Goal: Task Accomplishment & Management: Complete application form

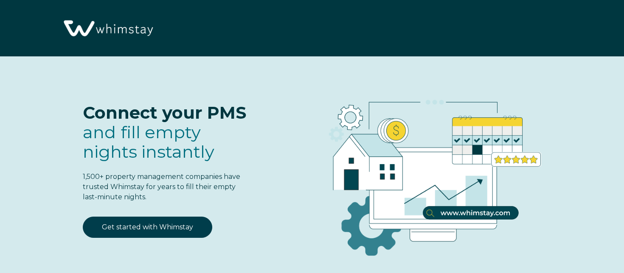
select select "US"
select select "Standard"
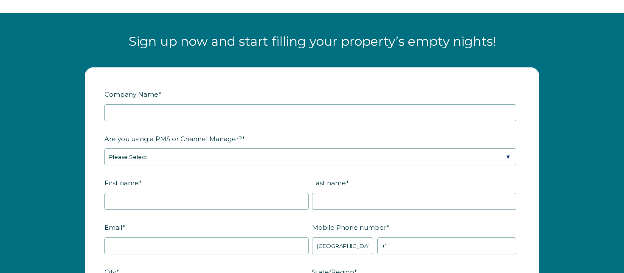
scroll to position [999, 0]
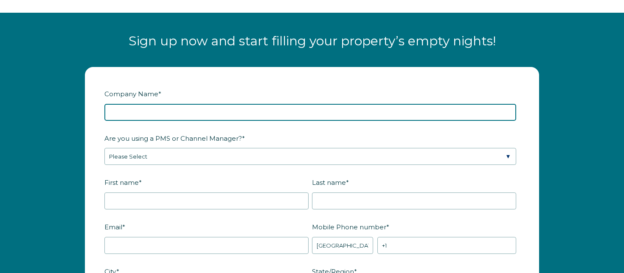
click at [220, 107] on input "Company Name *" at bounding box center [310, 112] width 412 height 17
type input "Josh is - testing"
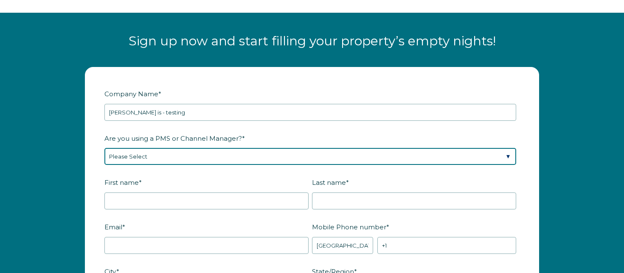
click at [241, 155] on select "Please Select Barefoot BookingPal Boost Brightside CiiRUS Escapia Guesty Hostaw…" at bounding box center [310, 156] width 412 height 17
select select "Lodgify"
click at [104, 148] on select "Please Select Barefoot BookingPal Boost Brightside CiiRUS Escapia Guesty Hostaw…" at bounding box center [310, 156] width 412 height 17
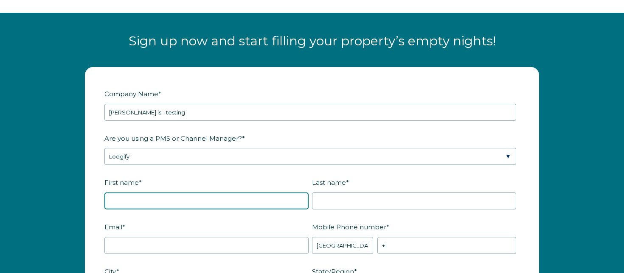
click at [195, 199] on input "First name *" at bounding box center [206, 201] width 204 height 17
type input "H"
type input "[PERSON_NAME]"
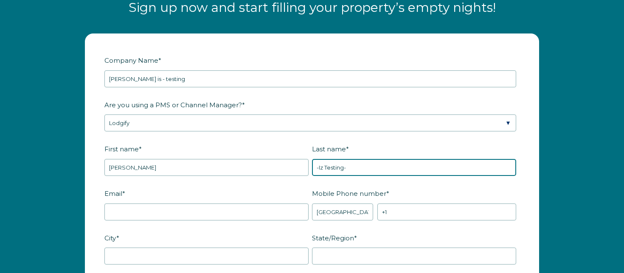
scroll to position [1033, 0]
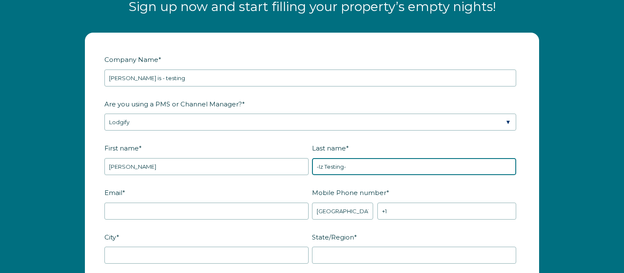
type input "-Iz Testing-"
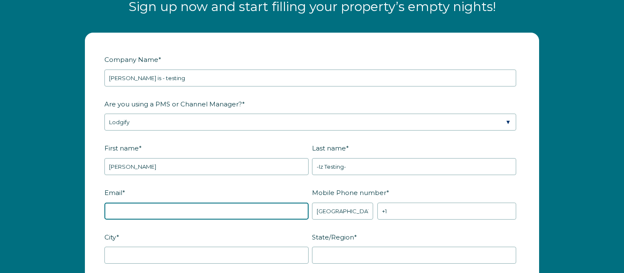
click at [175, 214] on input "Email *" at bounding box center [206, 211] width 204 height 17
type input "[EMAIL_ADDRESS][DOMAIN_NAME]"
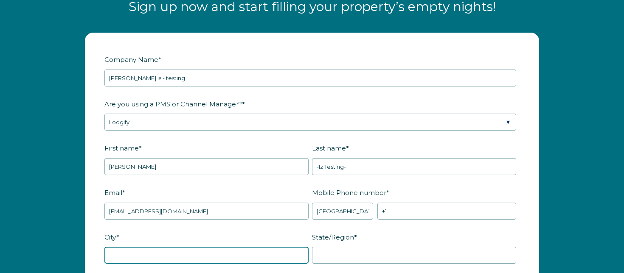
type input "[GEOGRAPHIC_DATA]"
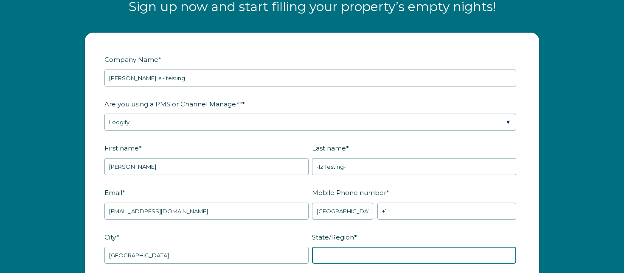
type input "CO"
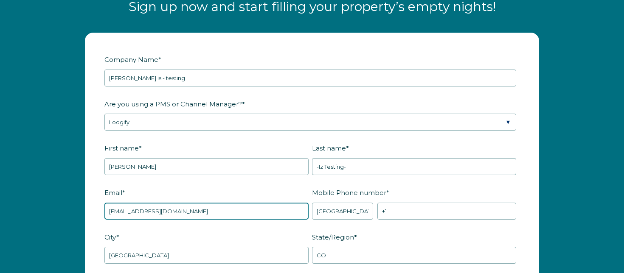
click at [154, 211] on input "[EMAIL_ADDRESS][DOMAIN_NAME]" at bounding box center [206, 211] width 204 height 17
type input "joshseverson33+dashdash@gmail.com"
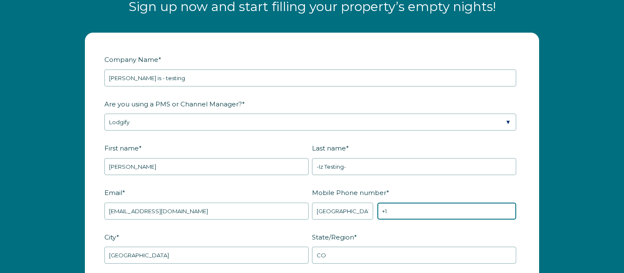
click at [407, 208] on input "+1" at bounding box center [446, 211] width 139 height 17
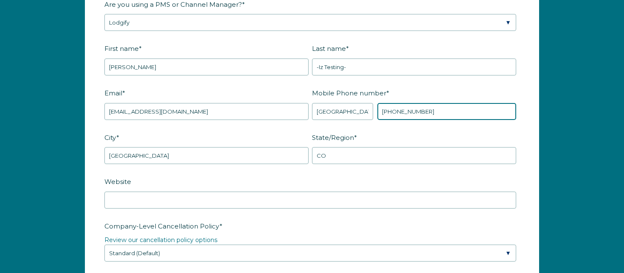
scroll to position [1153, 0]
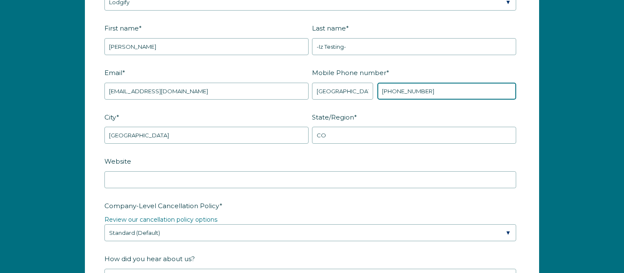
type input "+1 2124524780"
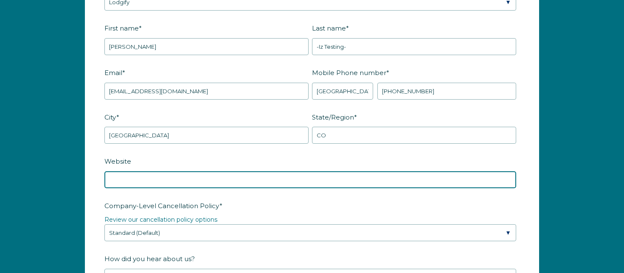
click at [251, 177] on input "Website" at bounding box center [310, 180] width 412 height 17
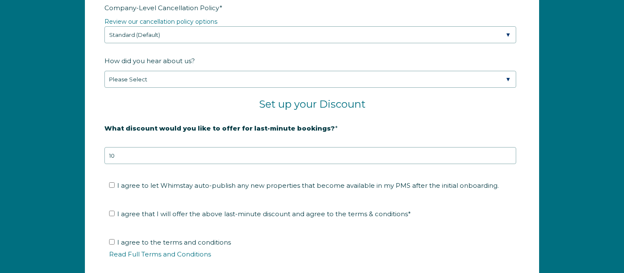
scroll to position [1350, 0]
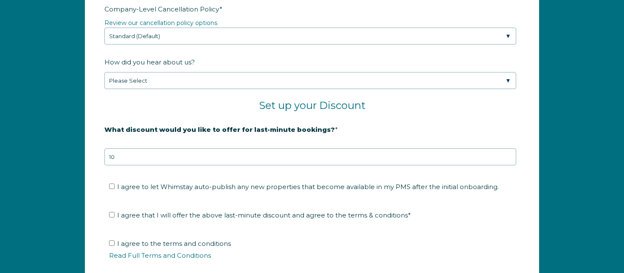
type input "dashdash.com"
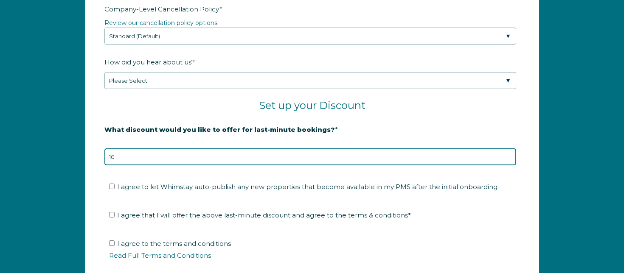
click at [245, 152] on input "10" at bounding box center [310, 157] width 412 height 17
type input "23"
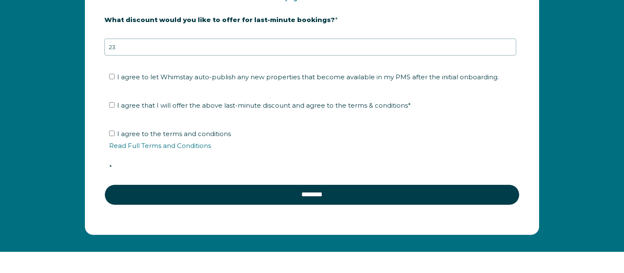
scroll to position [1463, 0]
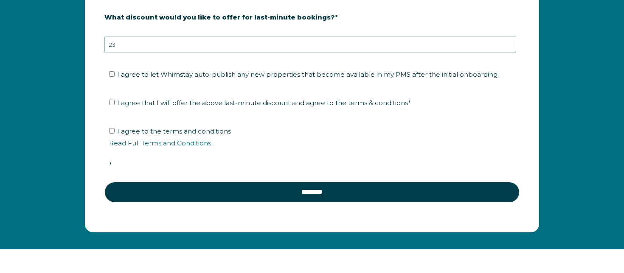
drag, startPoint x: 186, startPoint y: 131, endPoint x: 188, endPoint y: 127, distance: 4.7
click at [186, 129] on span "I agree to the terms and conditions Read Full Terms and Conditions *" at bounding box center [315, 148] width 412 height 42
click at [115, 129] on input "I agree to the terms and conditions Read Full Terms and Conditions *" at bounding box center [112, 131] width 6 height 6
checkbox input "true"
click at [189, 106] on li "I agree that I will offer the above last-minute discount and agree to the terms…" at bounding box center [315, 103] width 412 height 14
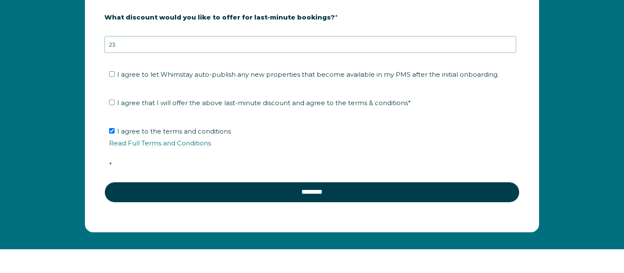
click at [189, 103] on span "I agree that I will offer the above last-minute discount and agree to the terms…" at bounding box center [264, 103] width 294 height 8
click at [115, 103] on input "I agree that I will offer the above last-minute discount and agree to the terms…" at bounding box center [112, 103] width 6 height 6
checkbox input "true"
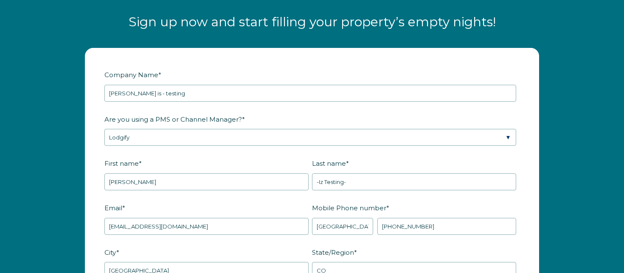
scroll to position [1016, 0]
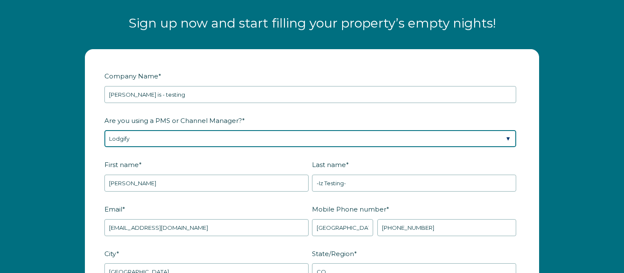
click at [241, 139] on select "Please Select Barefoot BookingPal Boost Brightside CiiRUS Escapia Guesty Hostaw…" at bounding box center [310, 138] width 412 height 17
select select "Guesty"
click at [104, 130] on select "Please Select Barefoot BookingPal Boost Brightside CiiRUS Escapia Guesty Hostaw…" at bounding box center [310, 138] width 412 height 17
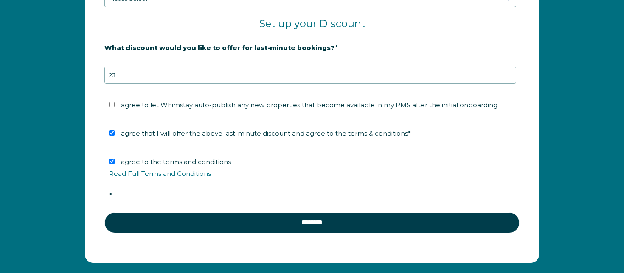
scroll to position [1442, 0]
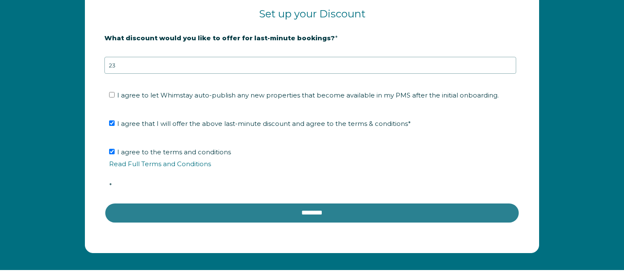
click at [267, 206] on input "********" at bounding box center [311, 213] width 415 height 20
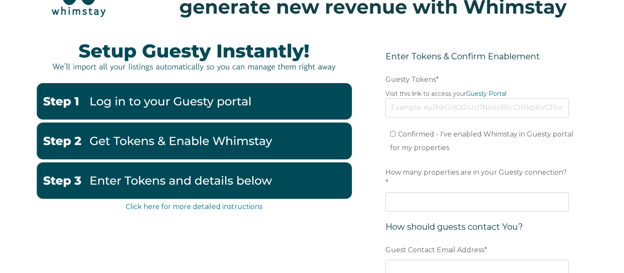
scroll to position [73, 0]
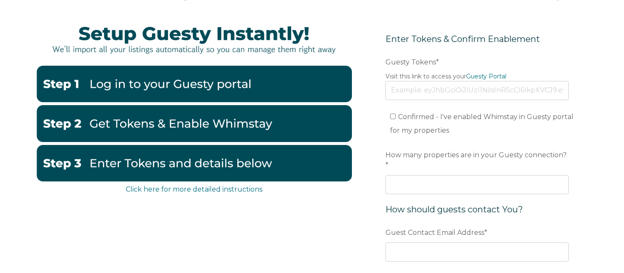
drag, startPoint x: 346, startPoint y: 191, endPoint x: 341, endPoint y: 194, distance: 5.8
click at [346, 191] on div "Click here for more detailed instructions" at bounding box center [194, 190] width 316 height 10
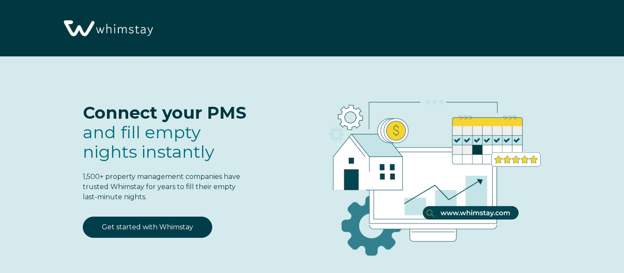
select select "US"
select select "Standard"
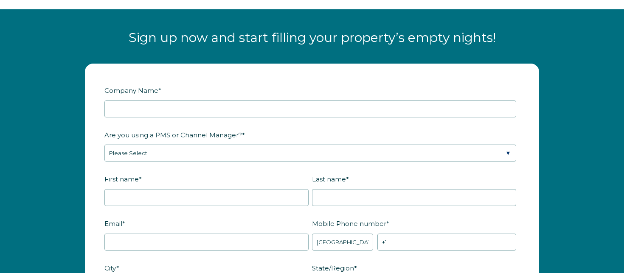
scroll to position [1038, 0]
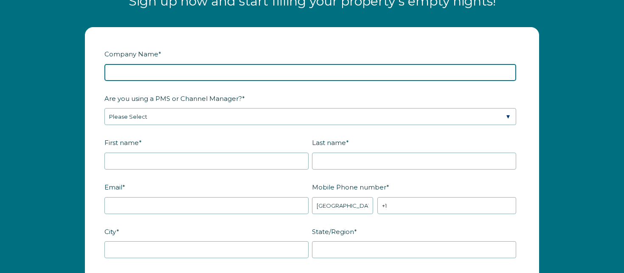
click at [210, 78] on input "Company Name *" at bounding box center [310, 72] width 412 height 17
type input "[PERSON_NAME] is dialer code testing"
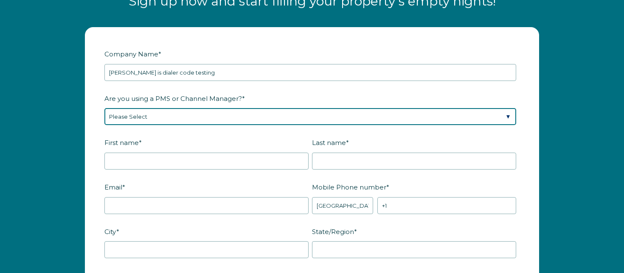
select select "Guesty"
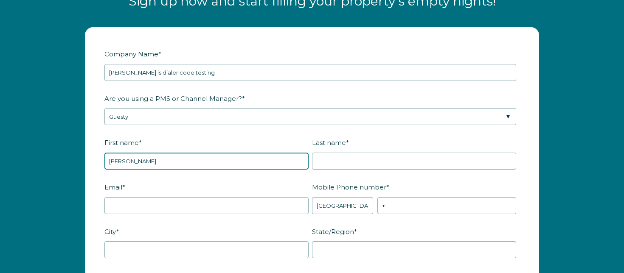
type input "[PERSON_NAME]"
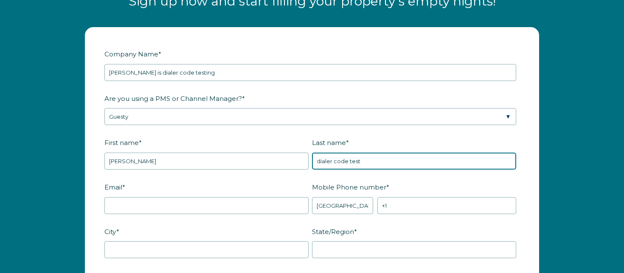
type input "dialer code test"
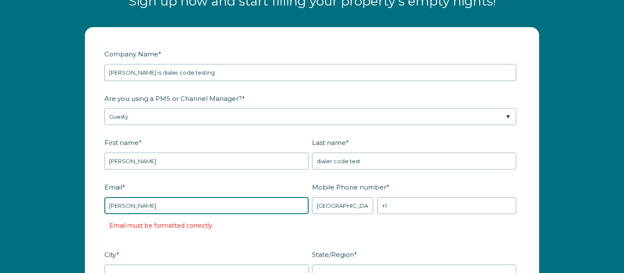
type input "[EMAIL_ADDRESS][DOMAIN_NAME]"
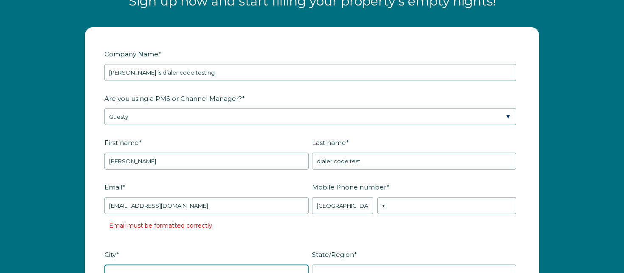
type input "[GEOGRAPHIC_DATA]"
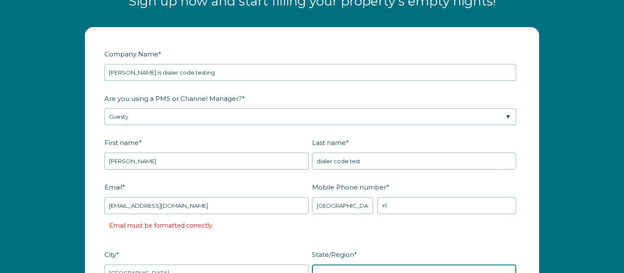
type input "CO"
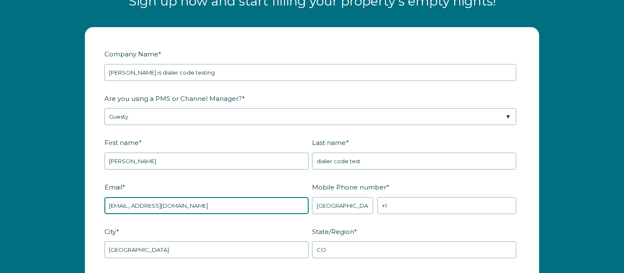
drag, startPoint x: 156, startPoint y: 206, endPoint x: 186, endPoint y: 208, distance: 30.2
click at [156, 206] on input "[EMAIL_ADDRESS][DOMAIN_NAME]" at bounding box center [206, 205] width 204 height 17
type input "[EMAIL_ADDRESS][DOMAIN_NAME]"
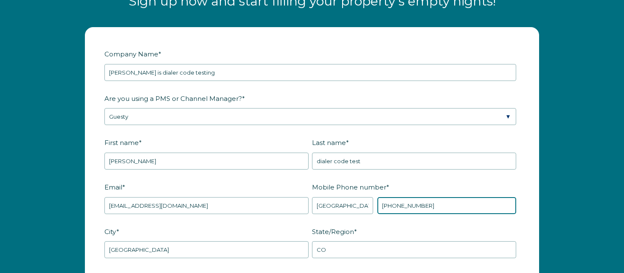
type input "[PHONE_NUMBER]"
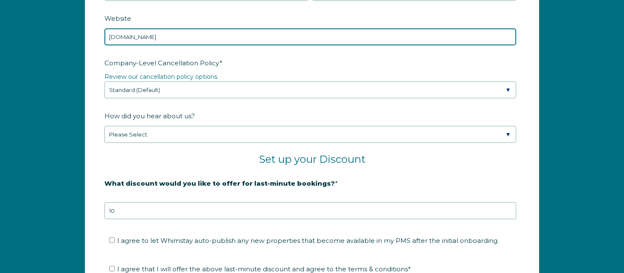
scroll to position [1298, 0]
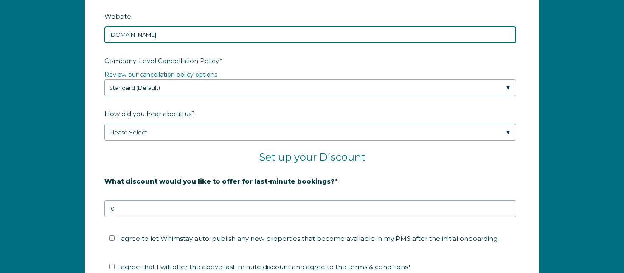
type input "[DOMAIN_NAME]"
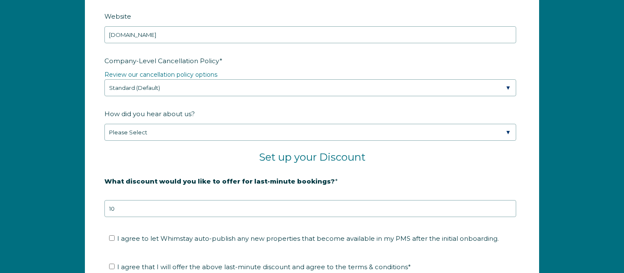
drag, startPoint x: 211, startPoint y: 197, endPoint x: 208, endPoint y: 203, distance: 6.8
click at [211, 197] on strong "20% is recommended, minimum of 10%" at bounding box center [170, 196] width 133 height 8
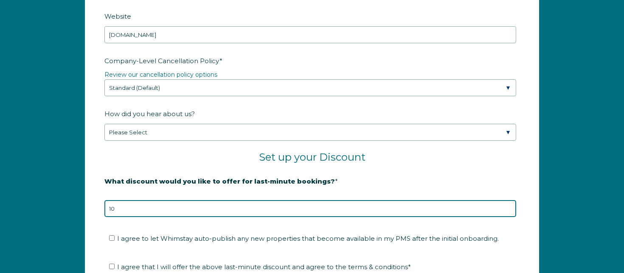
click at [208, 204] on input "10" at bounding box center [310, 208] width 412 height 17
type input "21"
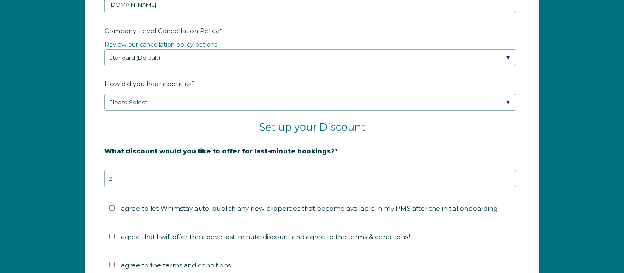
scroll to position [1333, 0]
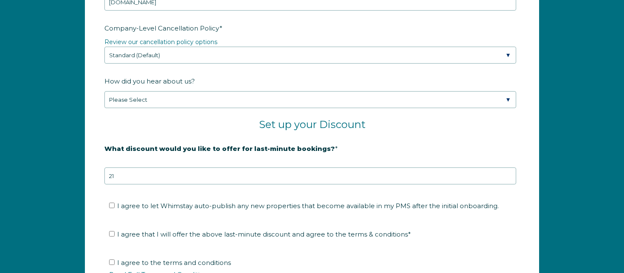
drag, startPoint x: 205, startPoint y: 209, endPoint x: 203, endPoint y: 215, distance: 6.5
click at [205, 209] on li "I agree to let Whimstay auto-publish any new properties that become available i…" at bounding box center [315, 207] width 412 height 14
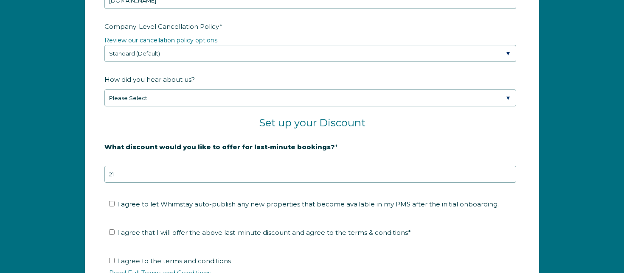
click at [194, 230] on span "I agree that I will offer the above last-minute discount and agree to the terms…" at bounding box center [264, 233] width 294 height 8
click at [115, 230] on input "I agree that I will offer the above last-minute discount and agree to the terms…" at bounding box center [112, 233] width 6 height 6
checkbox input "true"
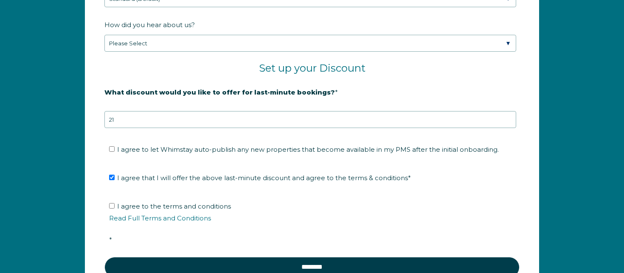
click at [170, 203] on span "I agree to the terms and conditions Read Full Terms and Conditions *" at bounding box center [315, 224] width 412 height 42
click at [115, 203] on input "I agree to the terms and conditions Read Full Terms and Conditions *" at bounding box center [112, 206] width 6 height 6
checkbox input "true"
click at [171, 154] on fieldset "I agree to let Whimstay auto-publish any new properties that become available i…" at bounding box center [311, 152] width 415 height 28
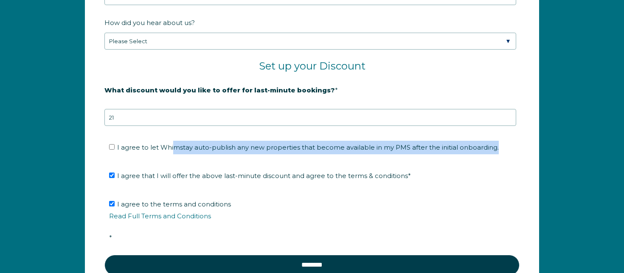
click at [171, 148] on span "I agree to let Whimstay auto-publish any new properties that become available i…" at bounding box center [308, 148] width 382 height 8
click at [115, 148] on input "I agree to let Whimstay auto-publish any new properties that become available i…" at bounding box center [112, 147] width 6 height 6
checkbox input "true"
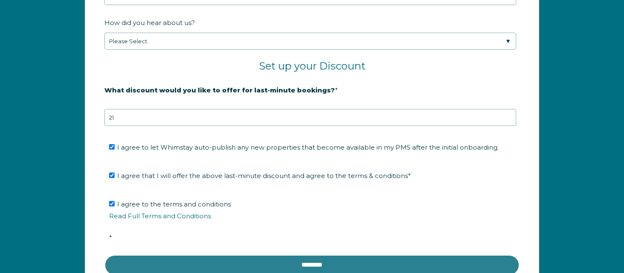
click at [320, 263] on input "********" at bounding box center [311, 265] width 415 height 20
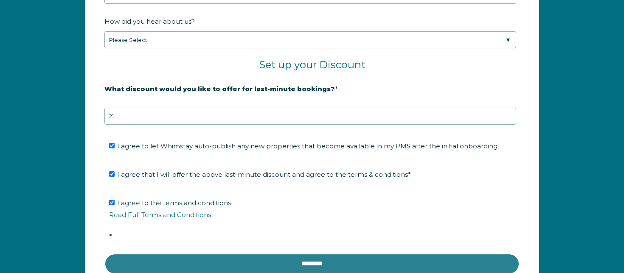
scroll to position [1389, 0]
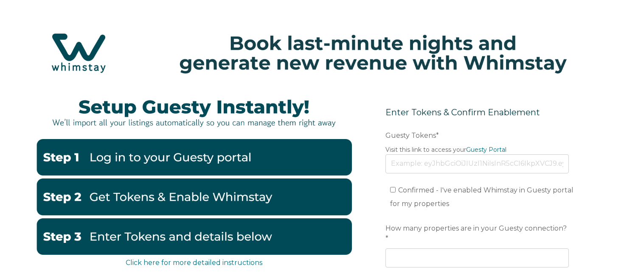
drag, startPoint x: 375, startPoint y: 86, endPoint x: 353, endPoint y: 106, distance: 30.1
click at [375, 86] on span at bounding box center [311, 83] width 607 height 8
